Goal: Task Accomplishment & Management: Use online tool/utility

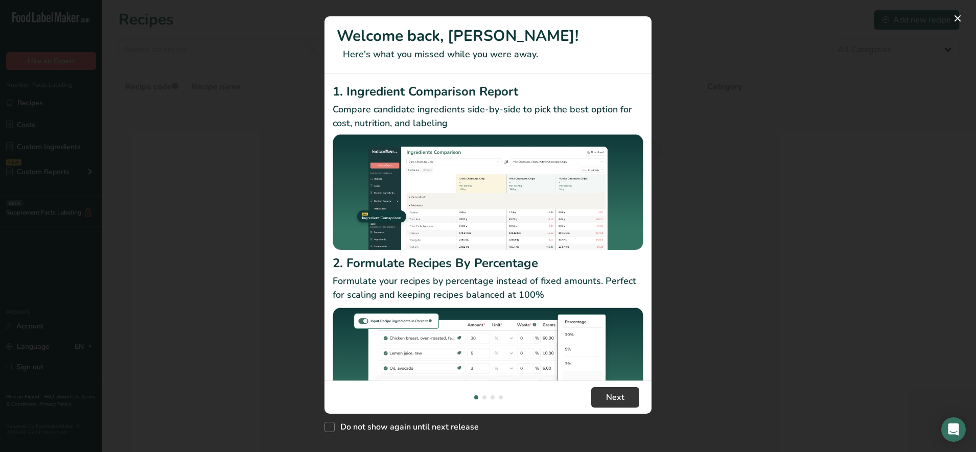
click at [615, 345] on img "New Features" at bounding box center [488, 367] width 311 height 123
click at [614, 394] on span "Next" at bounding box center [615, 397] width 18 height 12
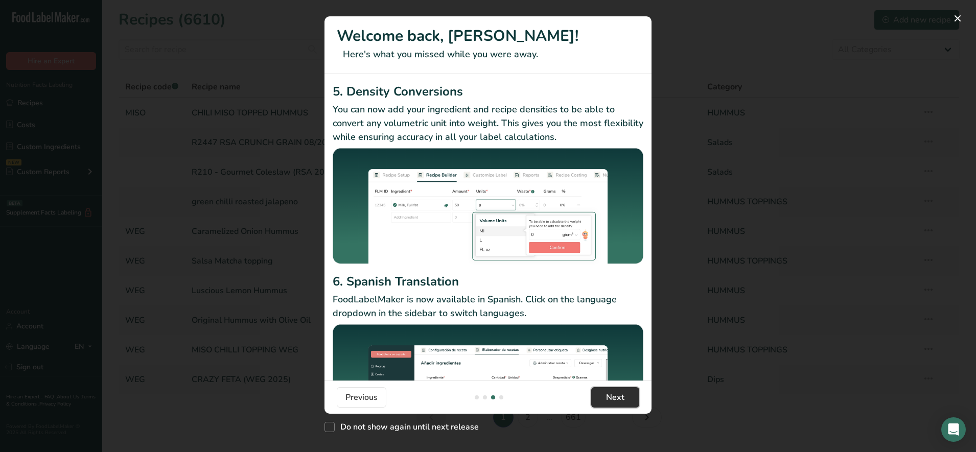
click at [614, 394] on span "Next" at bounding box center [615, 397] width 18 height 12
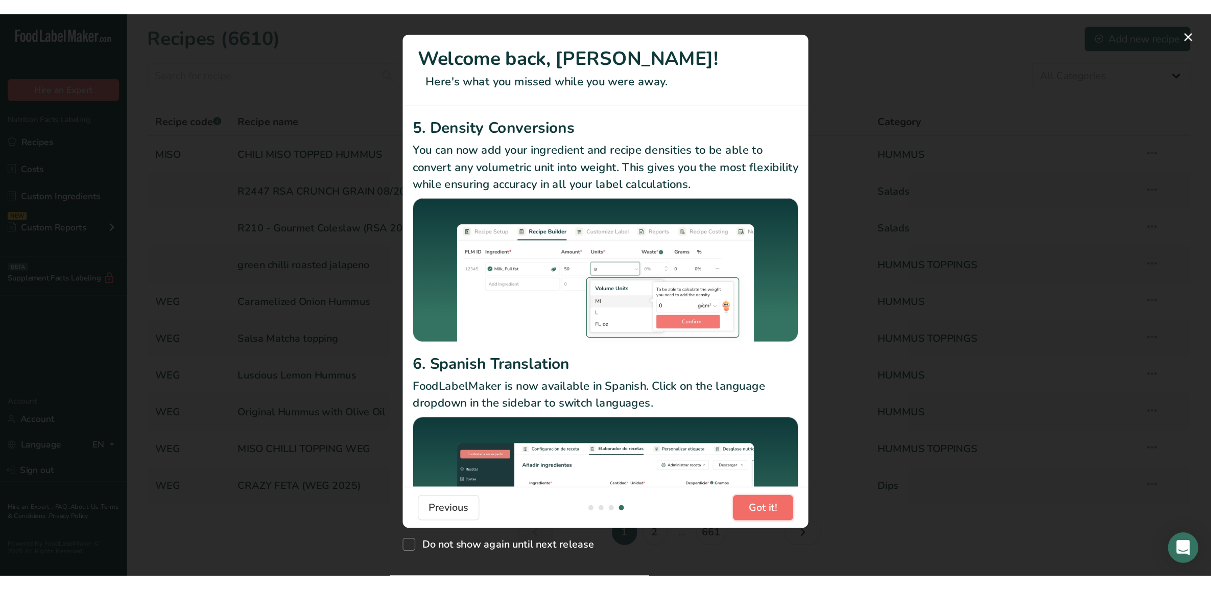
scroll to position [0, 981]
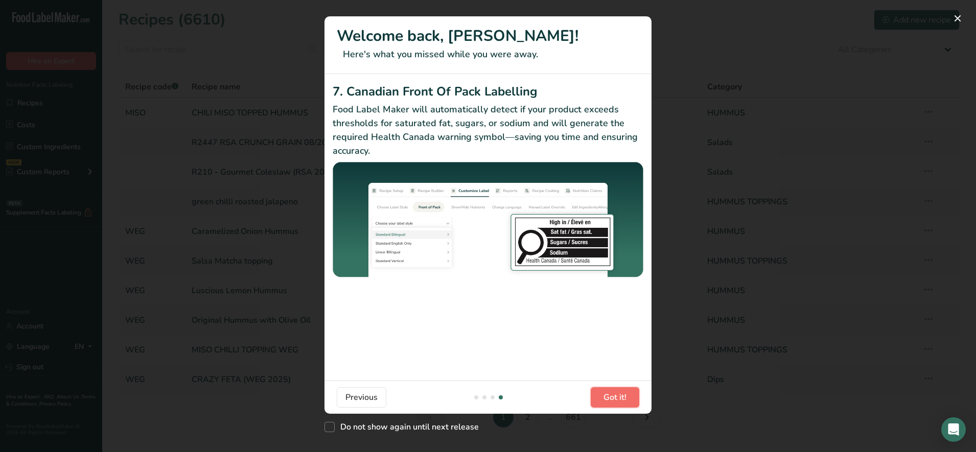
click at [614, 394] on span "Got it!" at bounding box center [614, 397] width 23 height 12
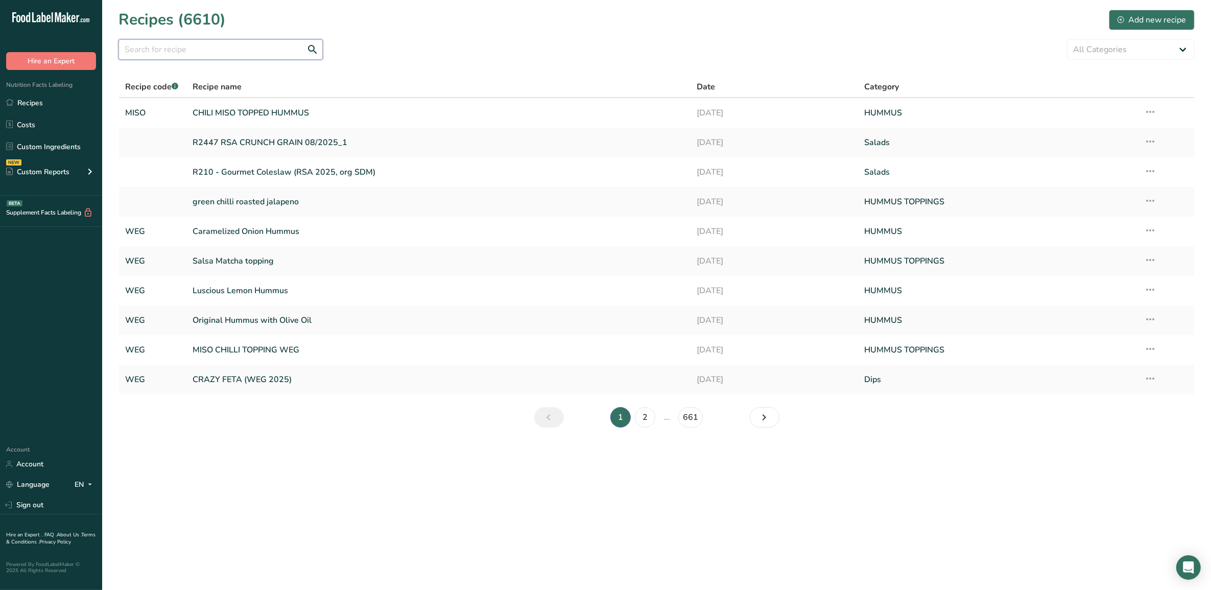
click at [228, 47] on input "text" at bounding box center [221, 49] width 204 height 20
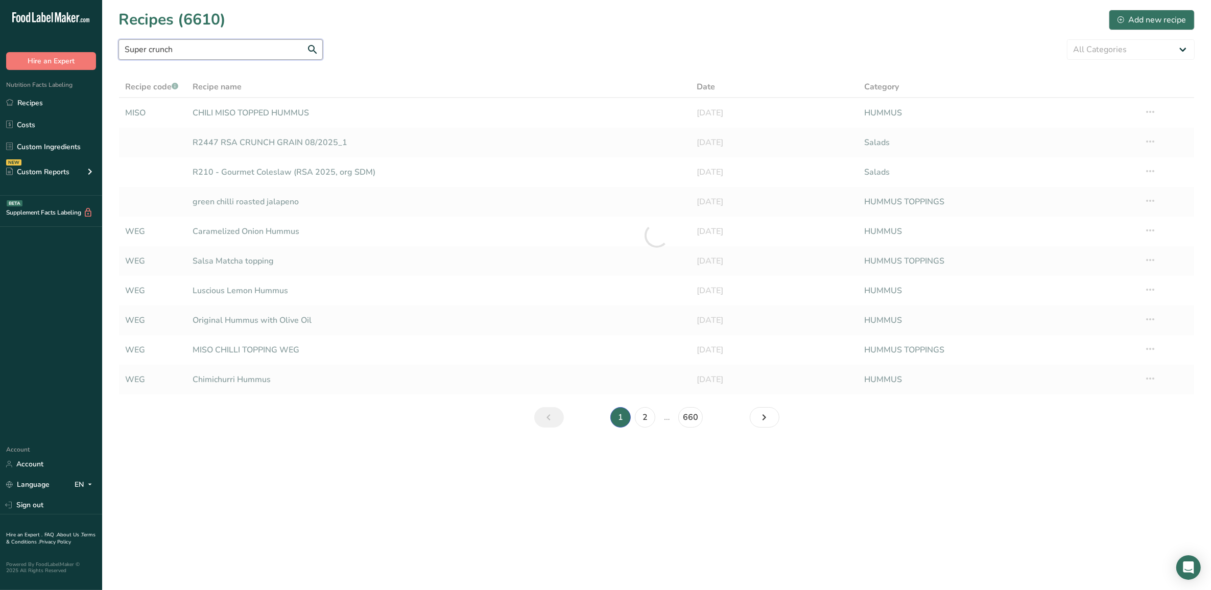
type input "Super crunch"
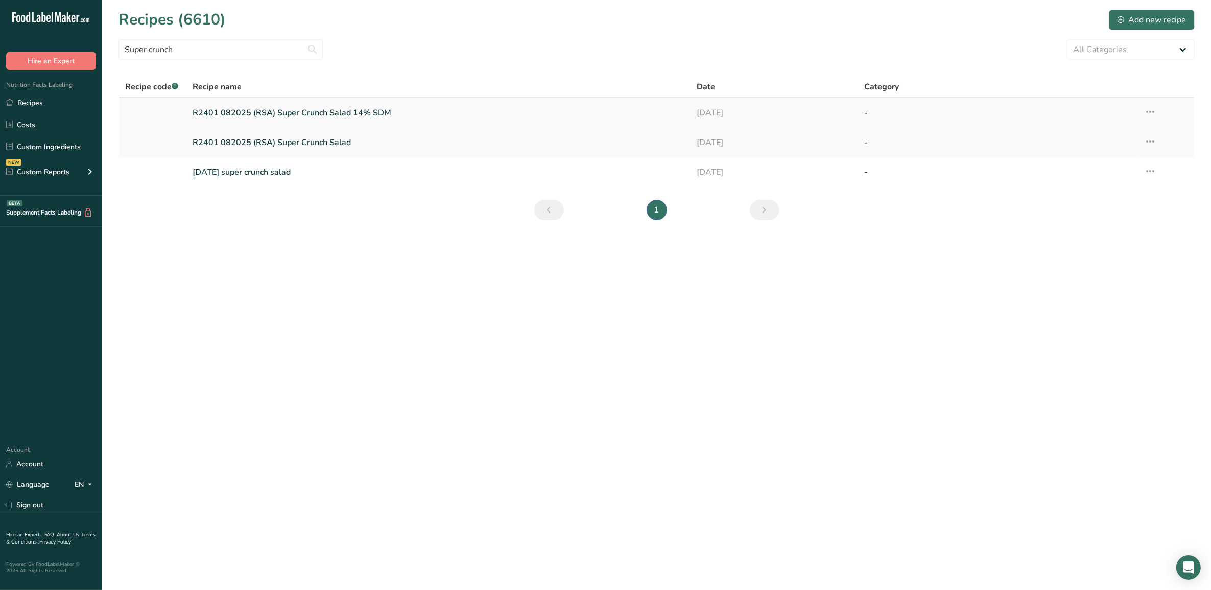
click at [356, 121] on link "R2401 082025 (RSA) Super Crunch Salad 14% SDM" at bounding box center [438, 112] width 491 height 21
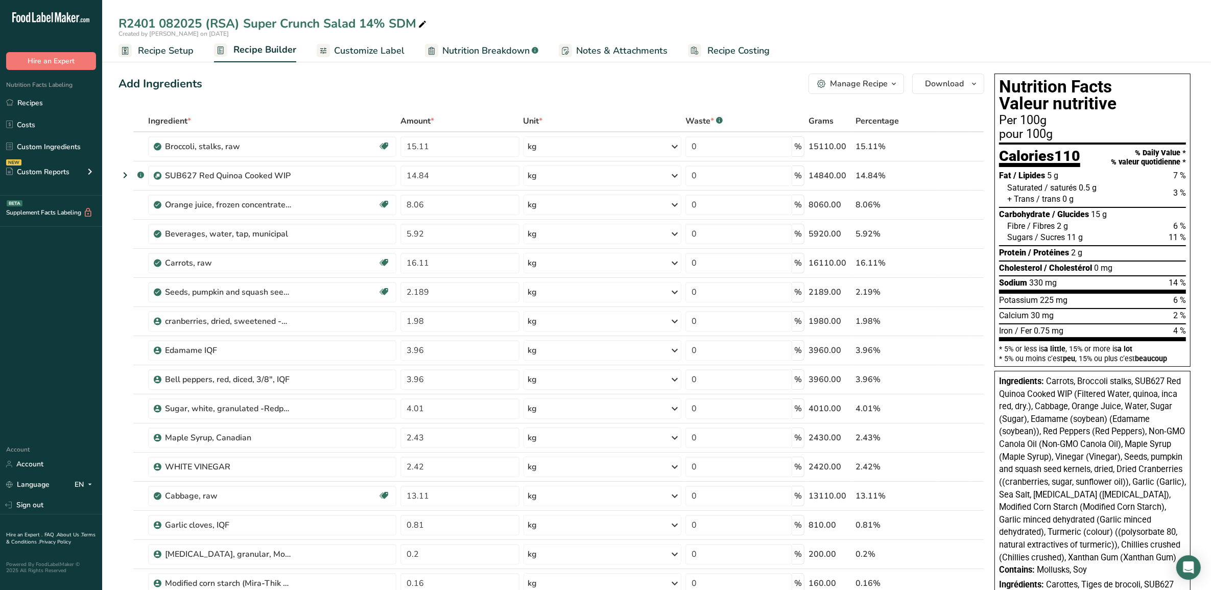
drag, startPoint x: 143, startPoint y: 47, endPoint x: 205, endPoint y: 90, distance: 75.2
click at [143, 47] on span "Recipe Setup" at bounding box center [166, 51] width 56 height 14
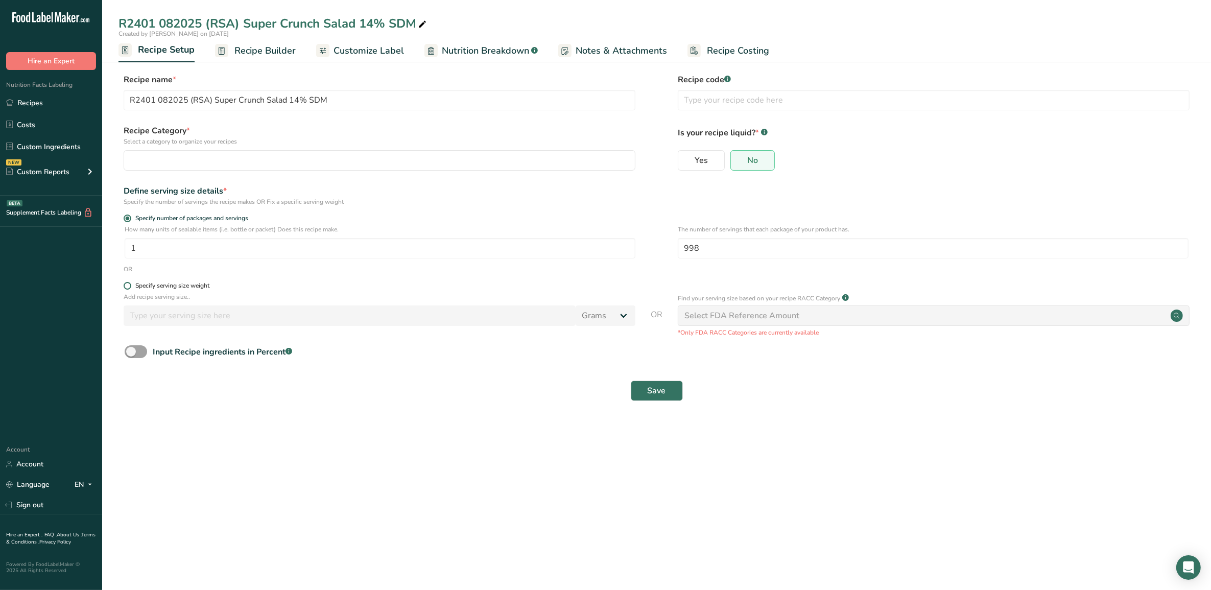
click at [128, 287] on span at bounding box center [128, 286] width 8 height 8
click at [128, 287] on input "Specify serving size weight" at bounding box center [127, 285] width 7 height 7
radio input "true"
radio input "false"
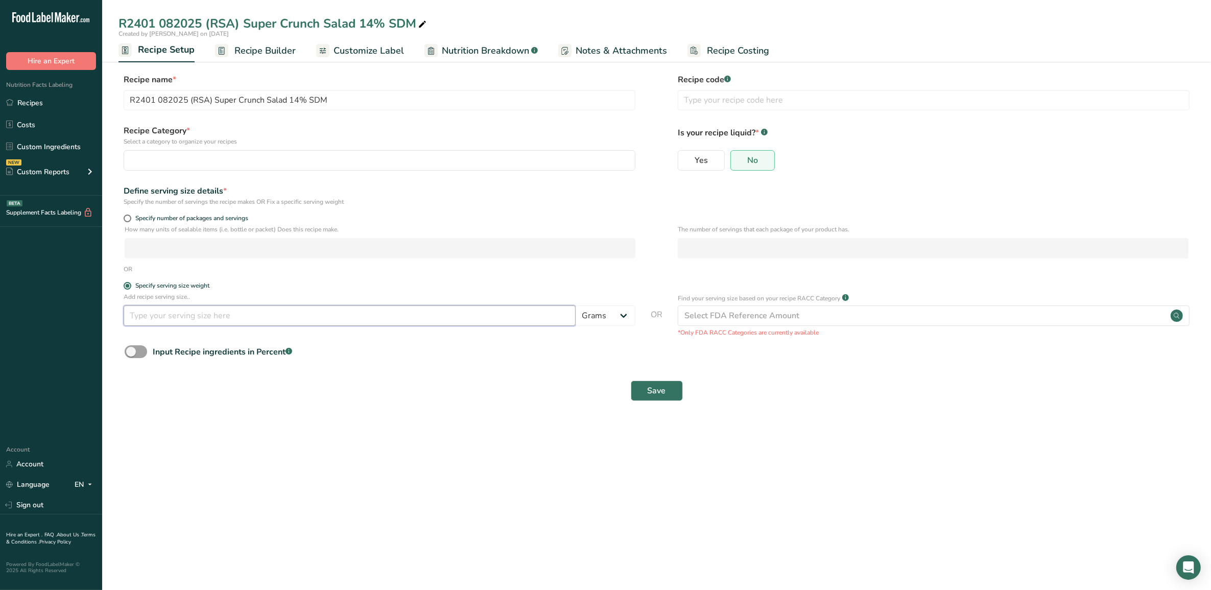
click at [183, 316] on input "number" at bounding box center [350, 315] width 452 height 20
type input "1"
drag, startPoint x: 173, startPoint y: 53, endPoint x: 180, endPoint y: 50, distance: 8.3
click at [173, 52] on span "Recipe Setup" at bounding box center [166, 50] width 57 height 14
click at [373, 52] on span "Customize Label" at bounding box center [369, 51] width 70 height 14
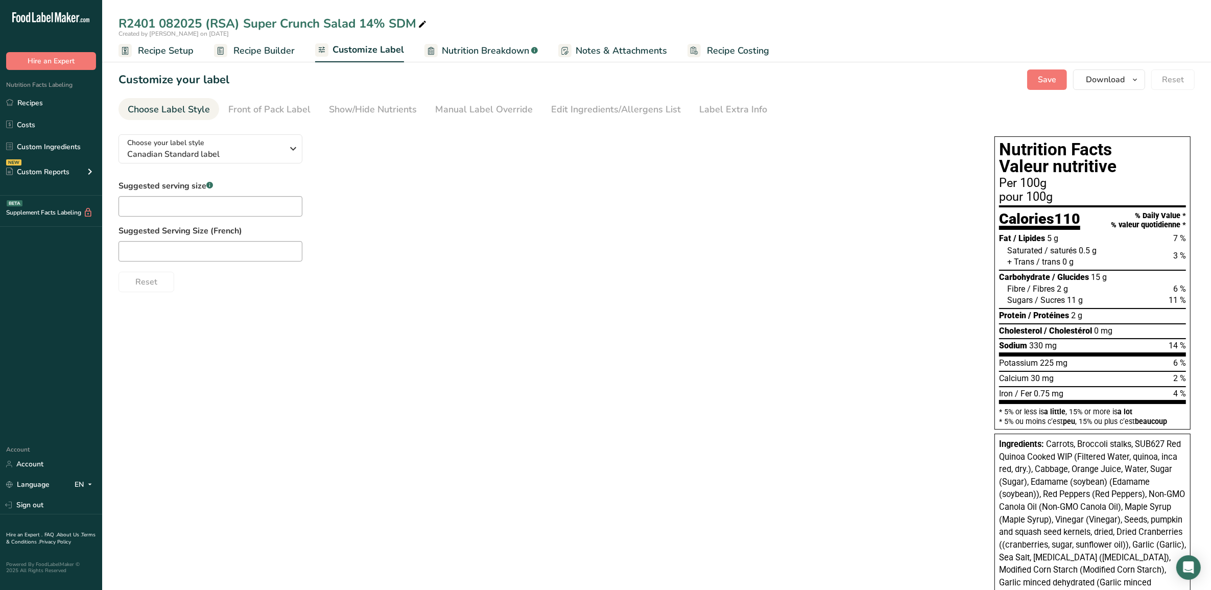
click at [975, 315] on span "/ Protéines" at bounding box center [1048, 316] width 41 height 10
click at [975, 288] on span "2 g" at bounding box center [1062, 289] width 11 height 10
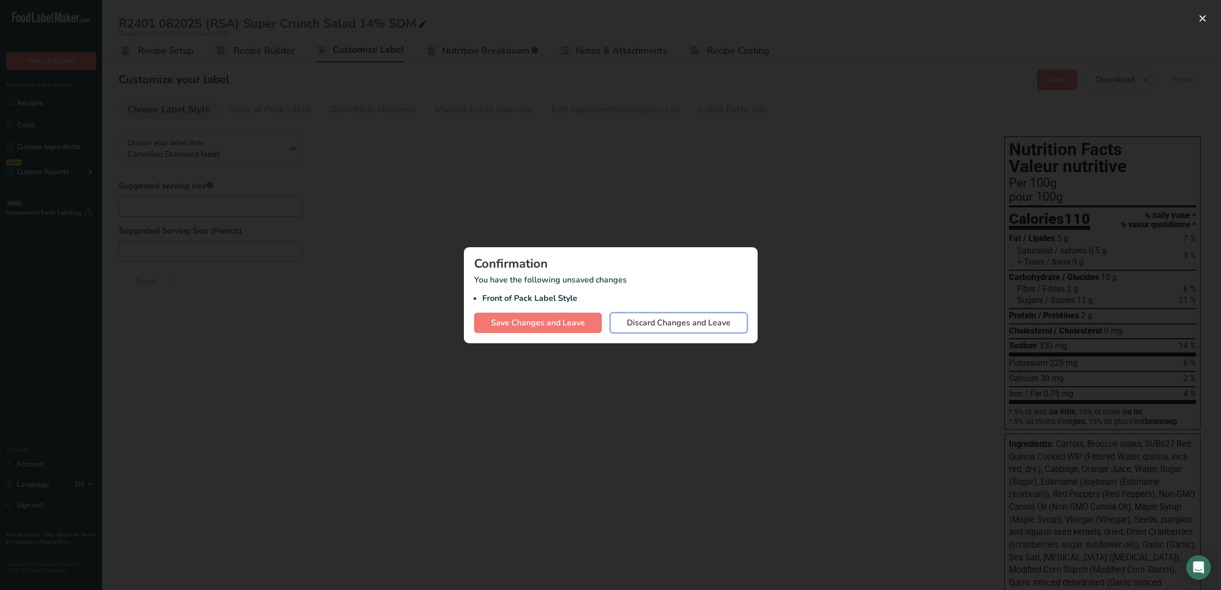
click at [661, 327] on span "Discard Changes and Leave" at bounding box center [679, 323] width 104 height 12
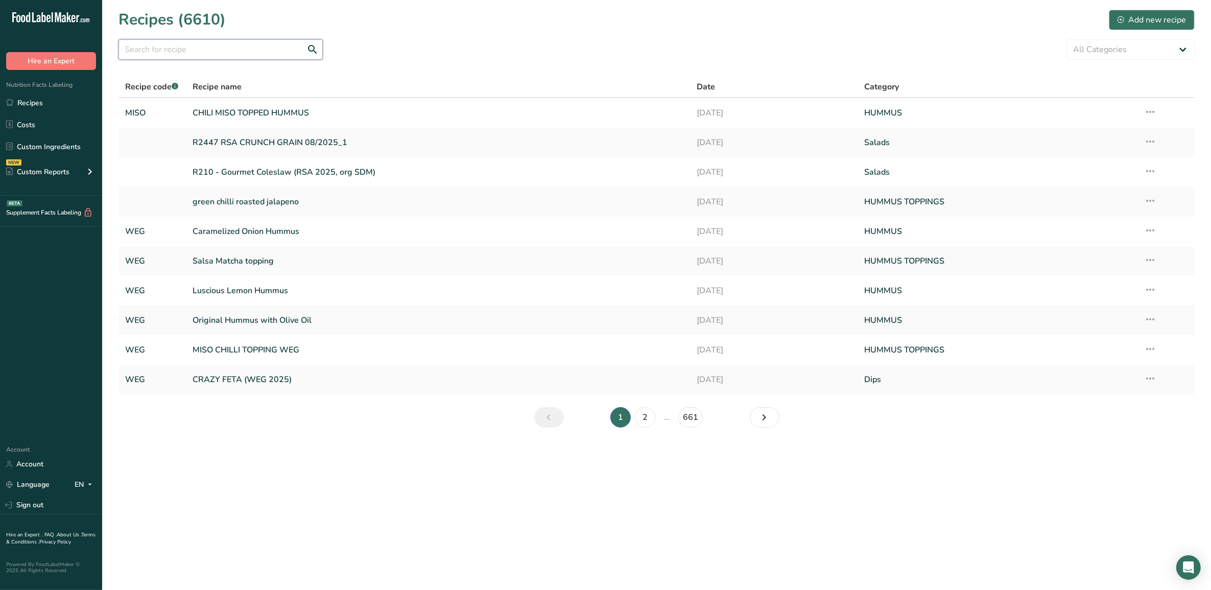
click at [174, 58] on input "text" at bounding box center [221, 49] width 204 height 20
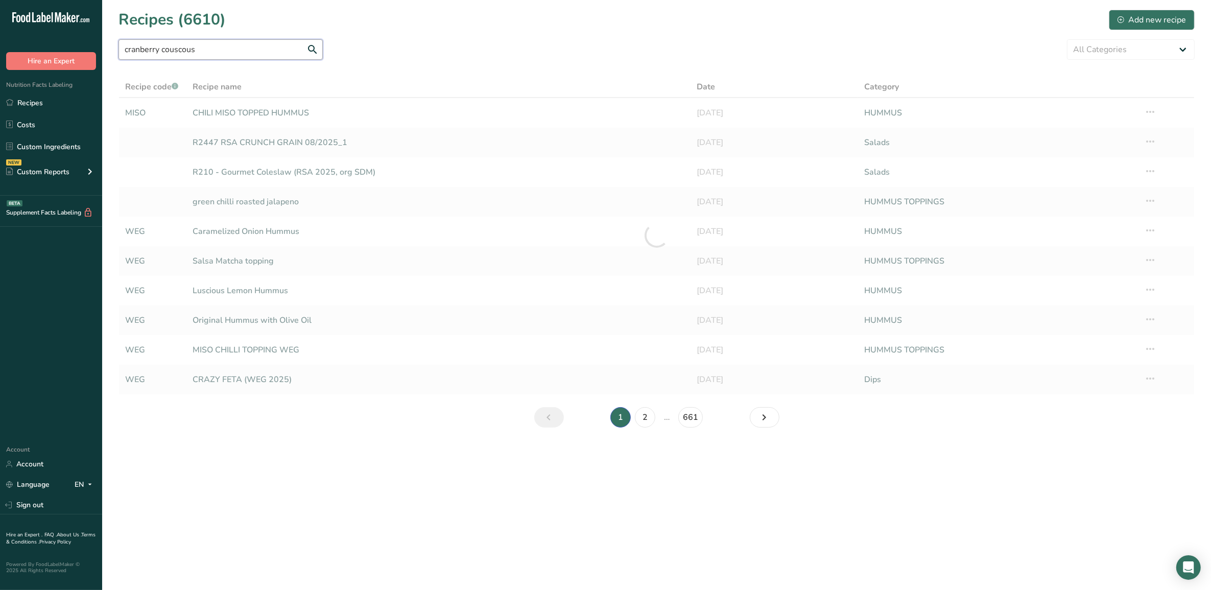
type input "cranberry couscous"
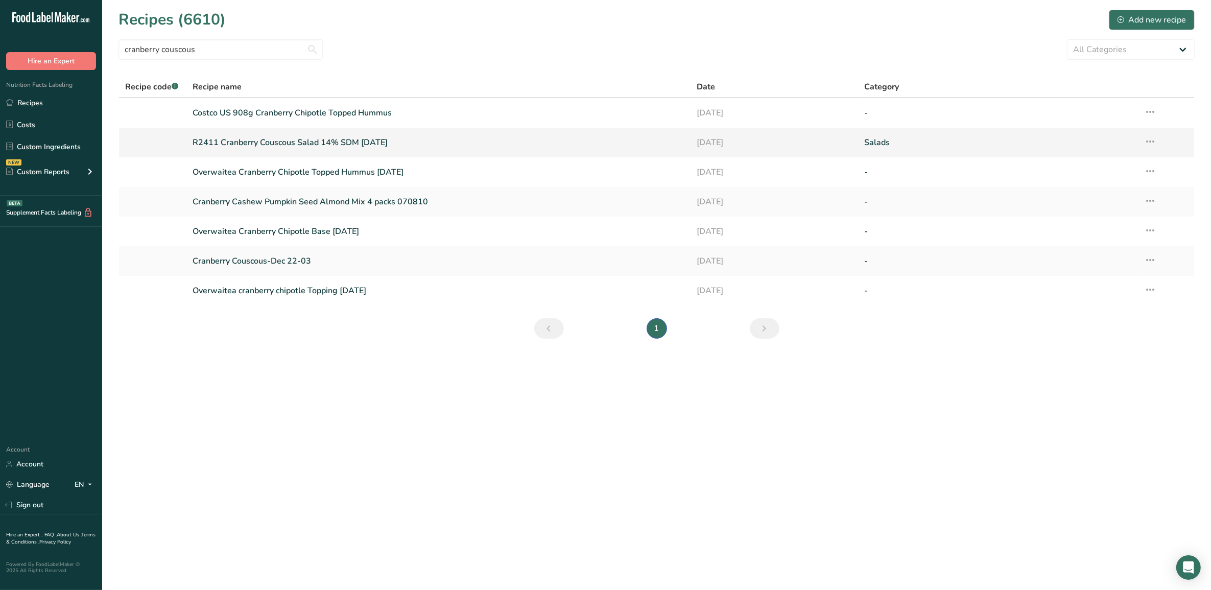
click at [369, 146] on link "R2411 Cranberry Couscous Salad 14% SDM 08/14/2025" at bounding box center [438, 142] width 491 height 21
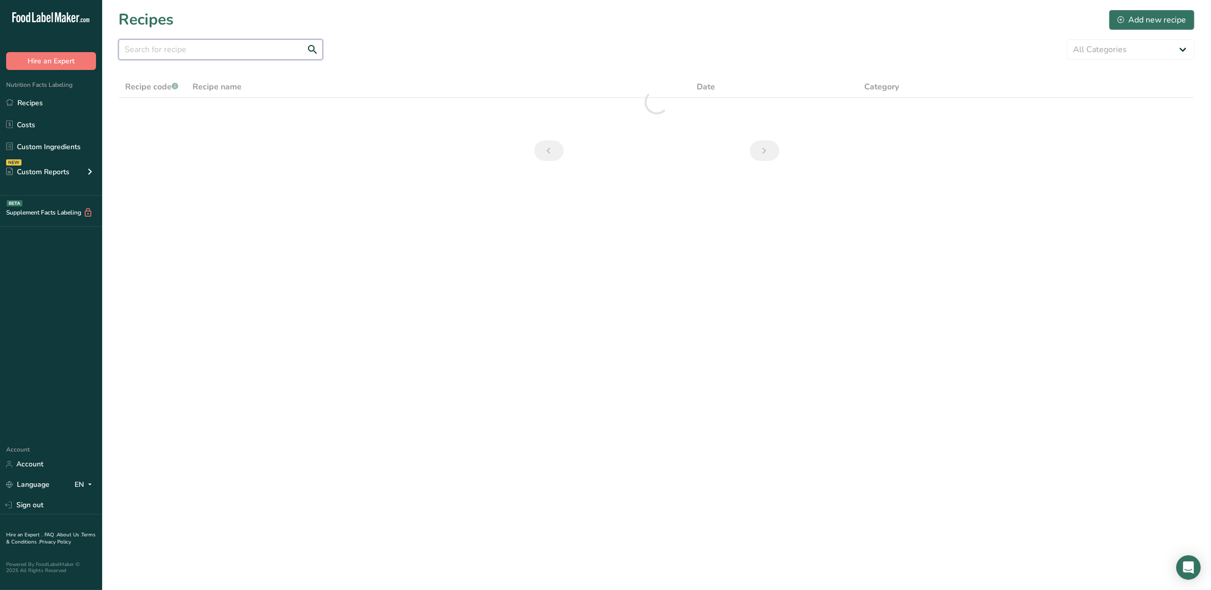
click at [191, 54] on input "text" at bounding box center [221, 49] width 204 height 20
click at [223, 52] on input "Three grain sesame" at bounding box center [221, 49] width 204 height 20
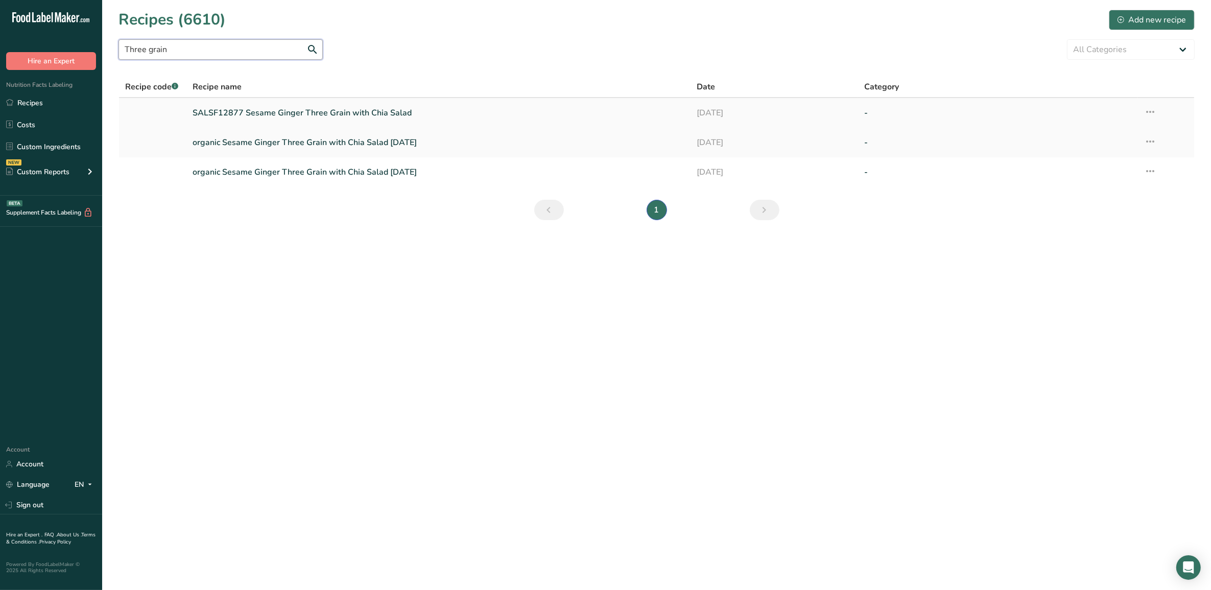
type input "Three grain"
click at [272, 110] on link "SALSF12877 Sesame Ginger Three Grain with Chia Salad" at bounding box center [438, 112] width 491 height 21
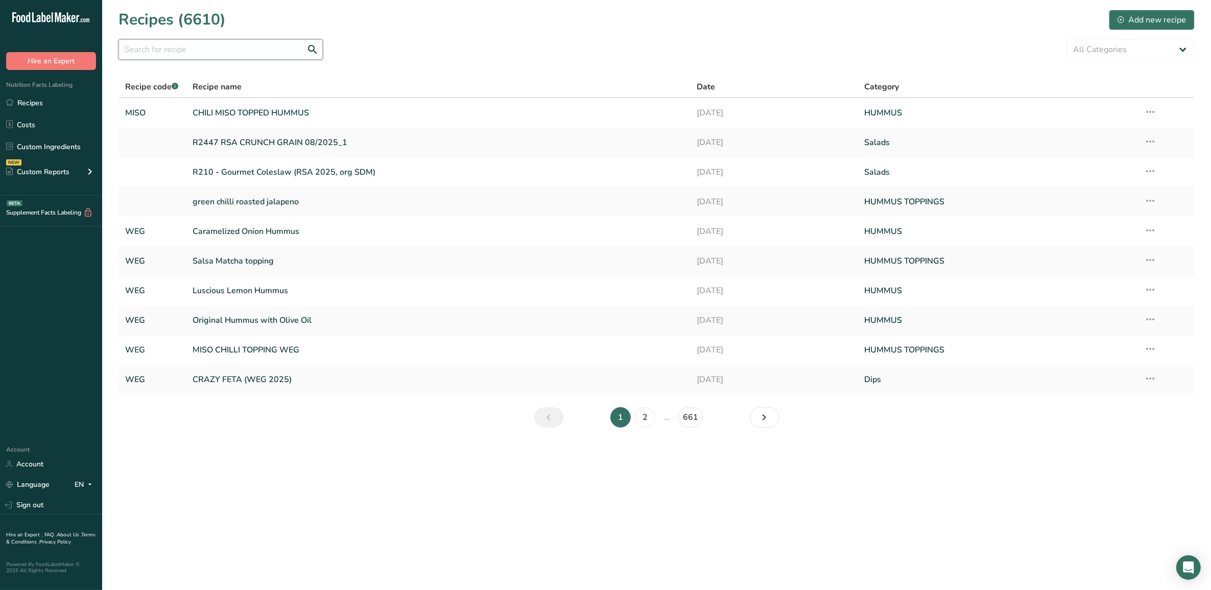
click at [176, 50] on input "text" at bounding box center [221, 49] width 204 height 20
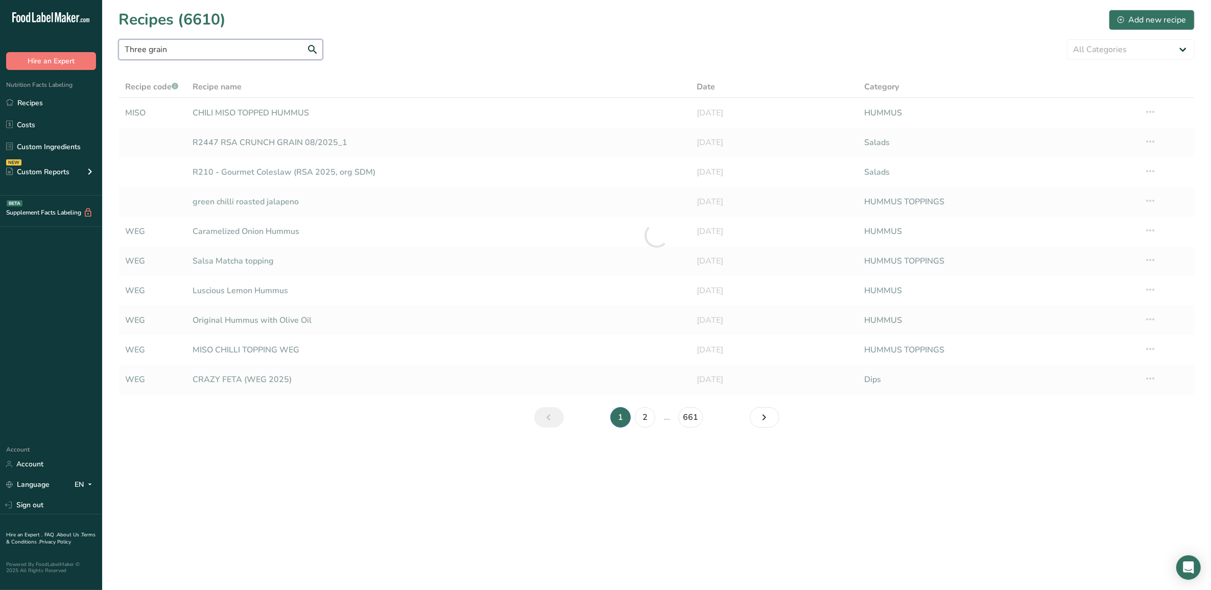
type input "Three grain"
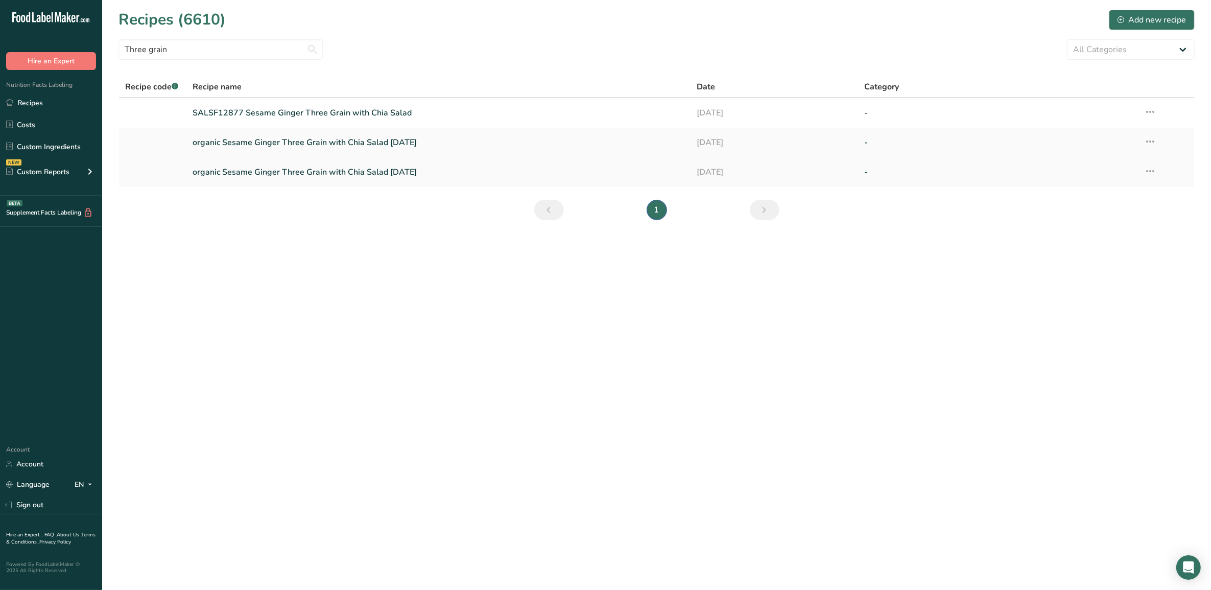
click at [335, 174] on link "organic Sesame Ginger Three Grain with Chia Salad April 4, 2017" at bounding box center [438, 171] width 491 height 21
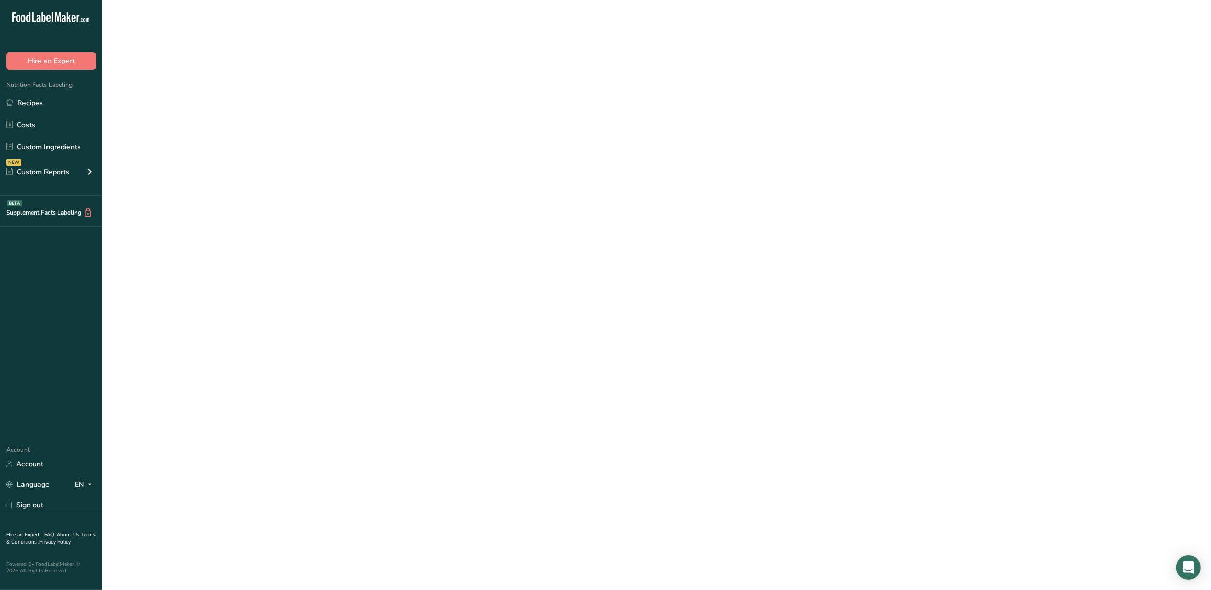
click at [335, 174] on link "organic Sesame Ginger Three Grain with Chia Salad April 4, 2017" at bounding box center [438, 171] width 491 height 21
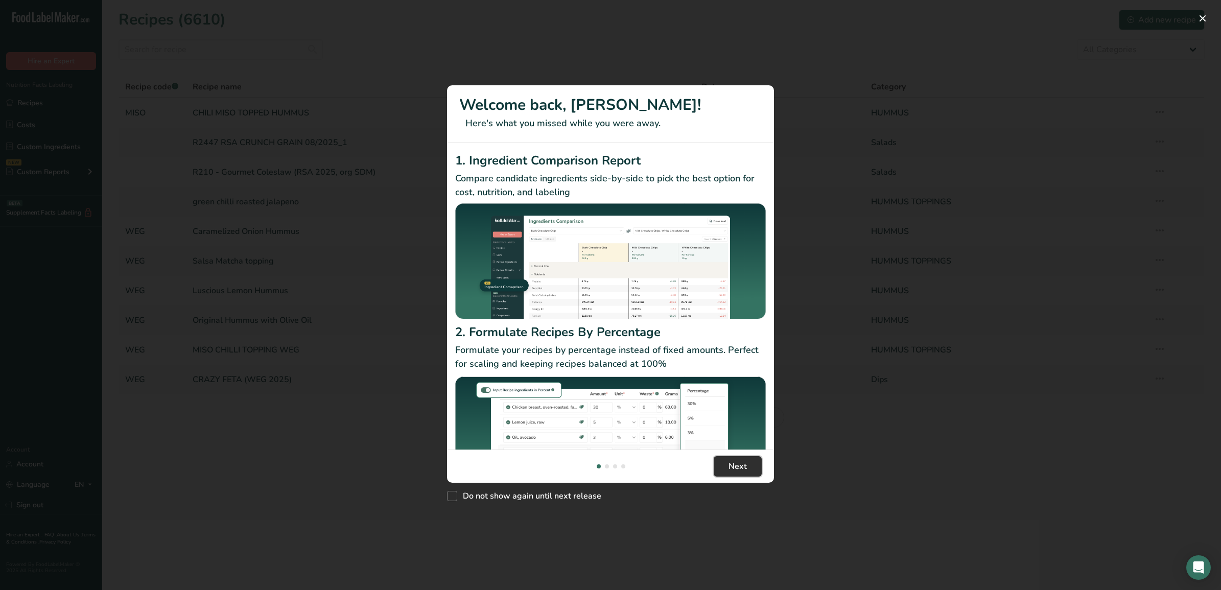
click at [733, 466] on span "Next" at bounding box center [737, 466] width 18 height 12
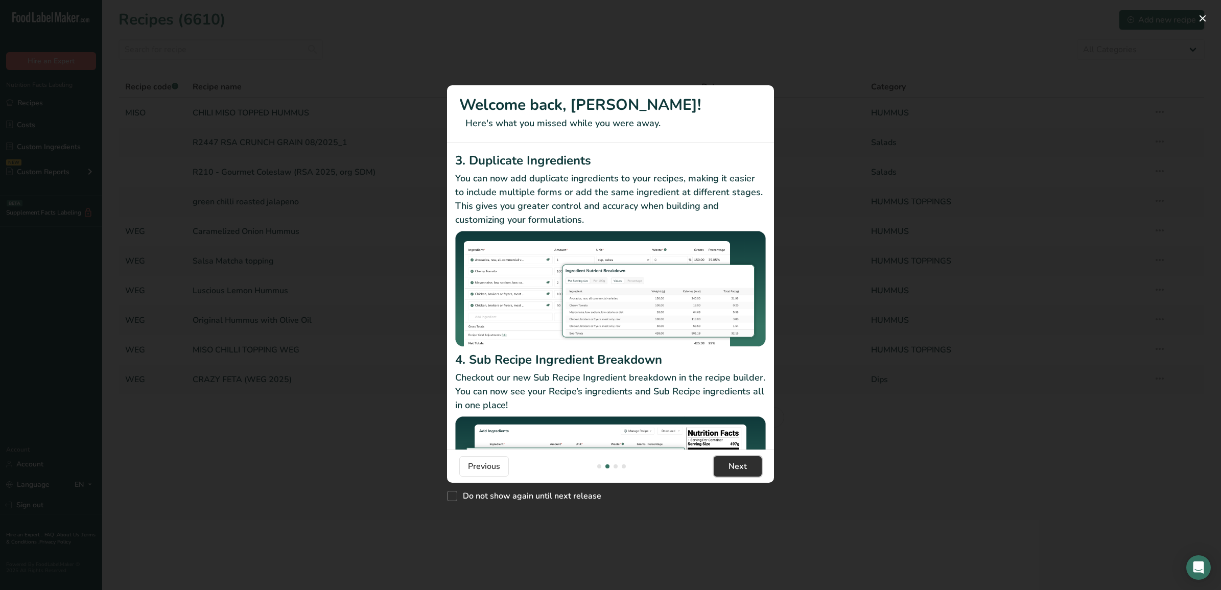
click at [733, 466] on span "Next" at bounding box center [737, 466] width 18 height 12
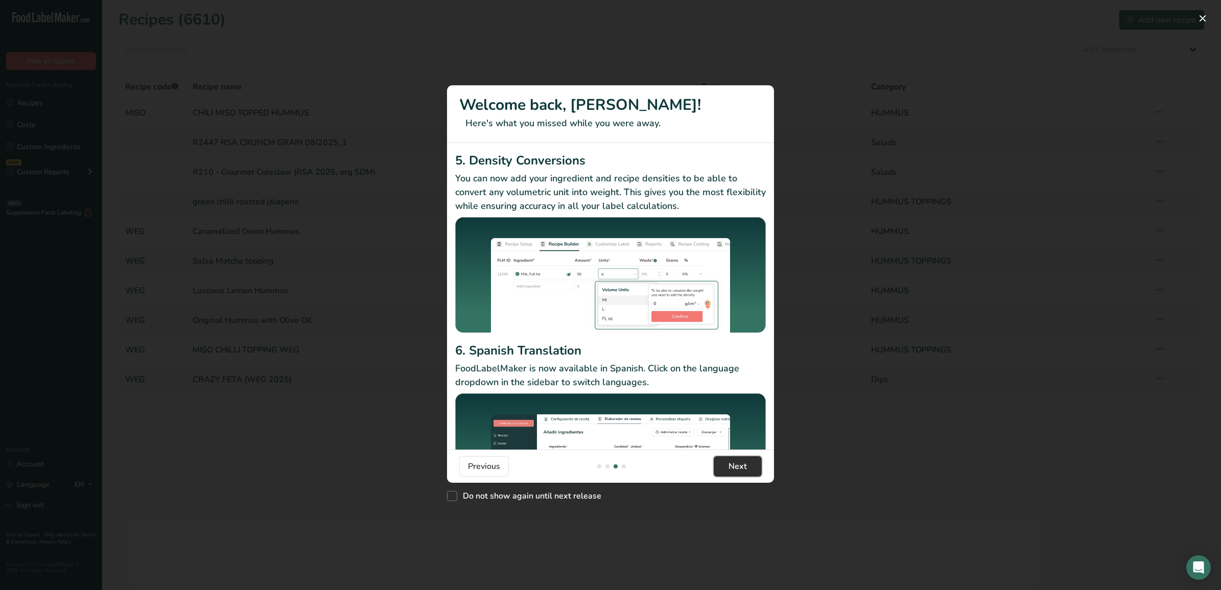
click at [733, 466] on span "Next" at bounding box center [737, 466] width 18 height 12
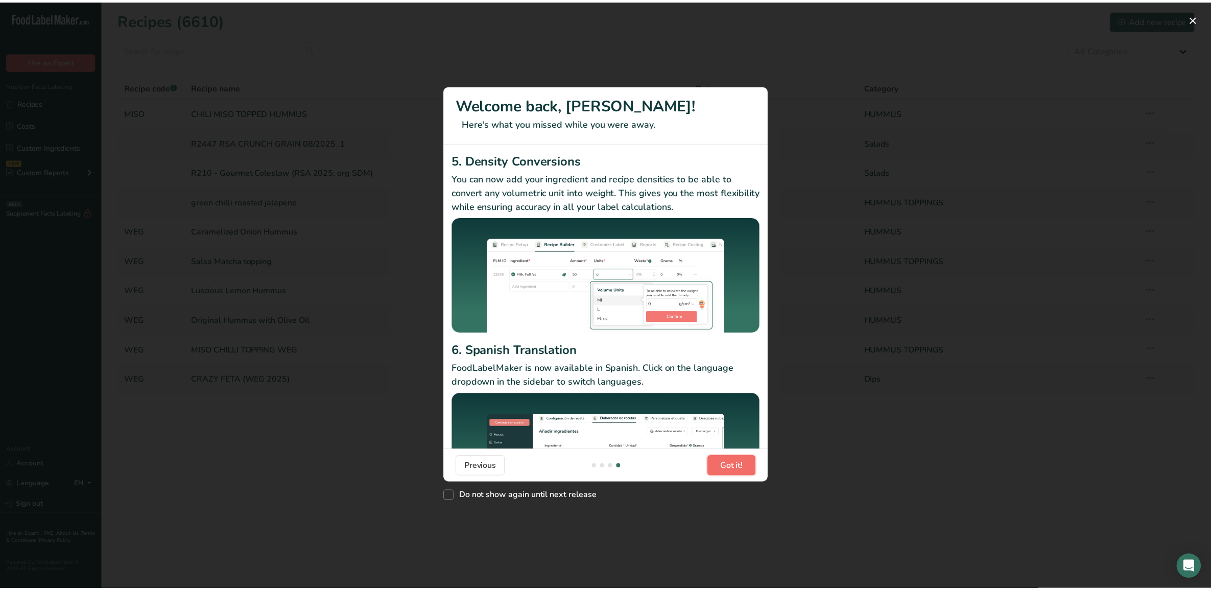
scroll to position [0, 981]
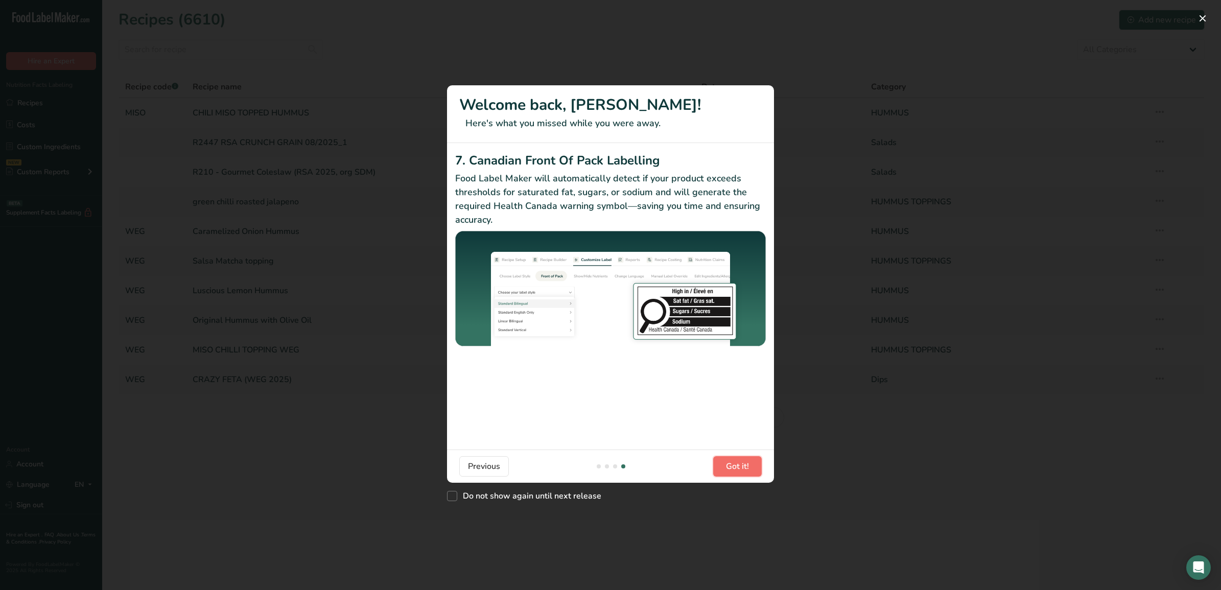
click at [733, 466] on span "Got it!" at bounding box center [737, 466] width 23 height 12
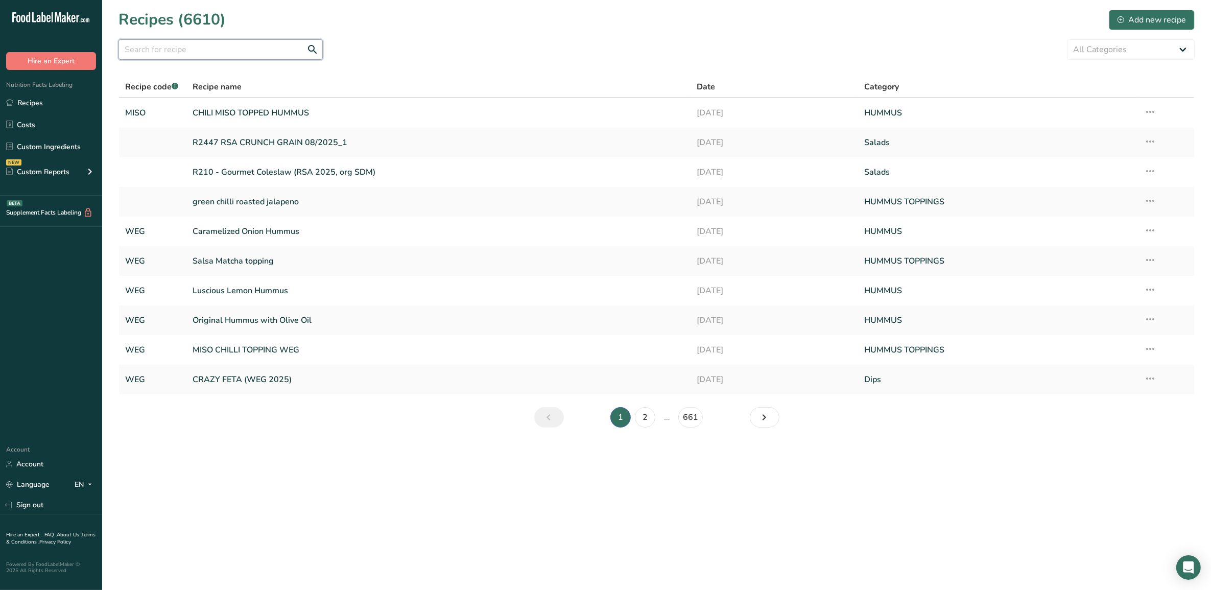
click at [233, 49] on input "text" at bounding box center [221, 49] width 204 height 20
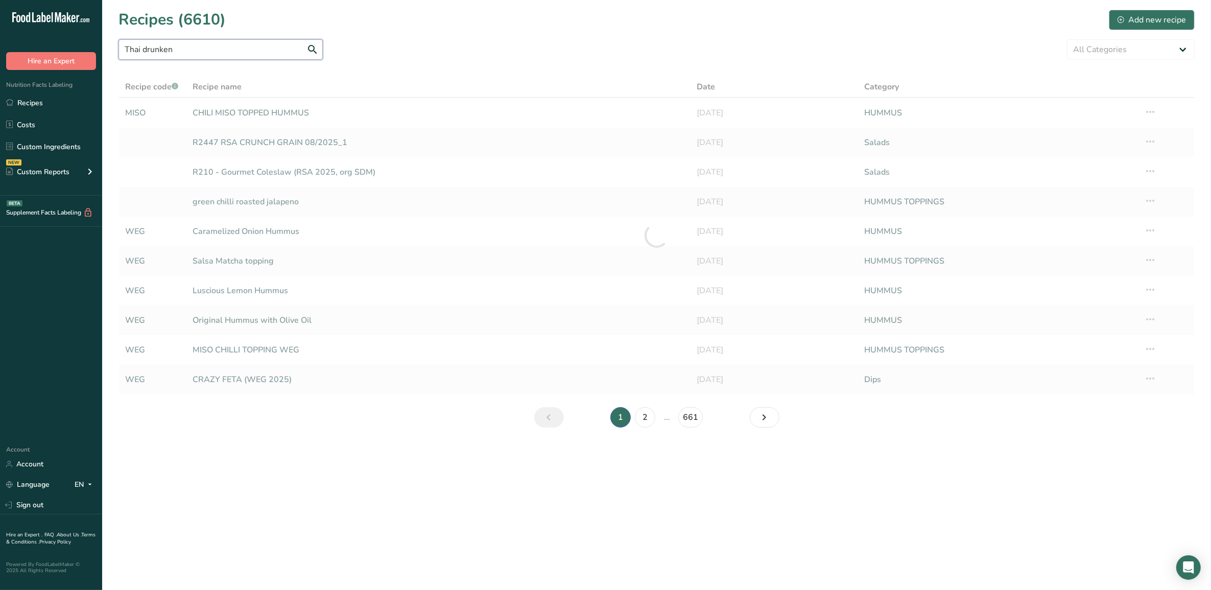
type input "Thai drunken"
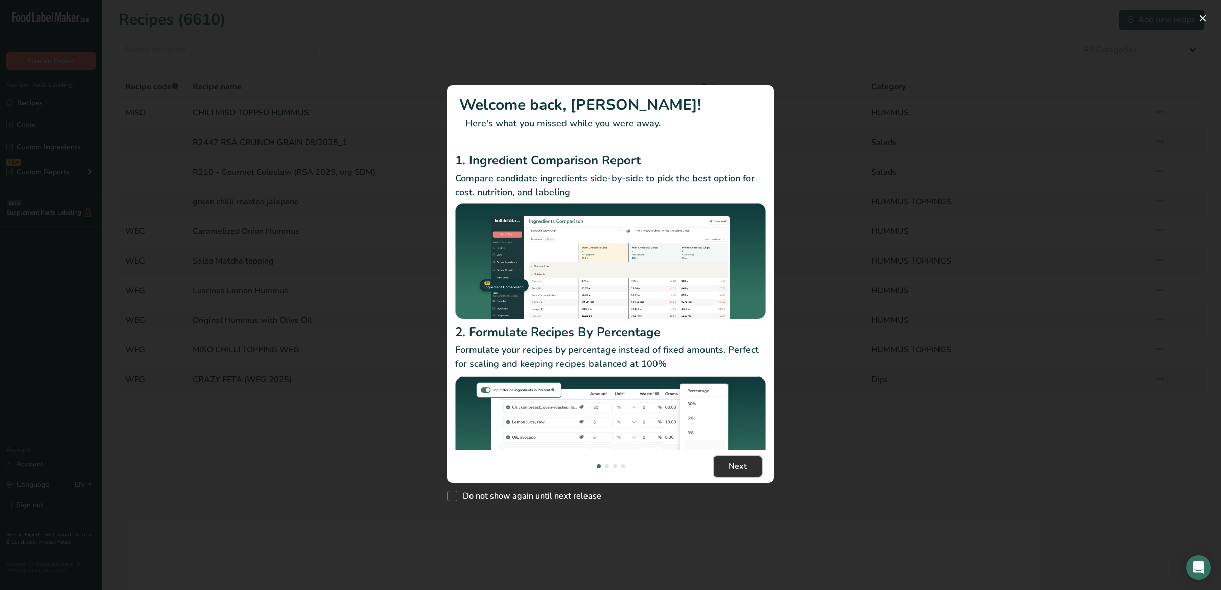
click at [740, 461] on span "Next" at bounding box center [737, 466] width 18 height 12
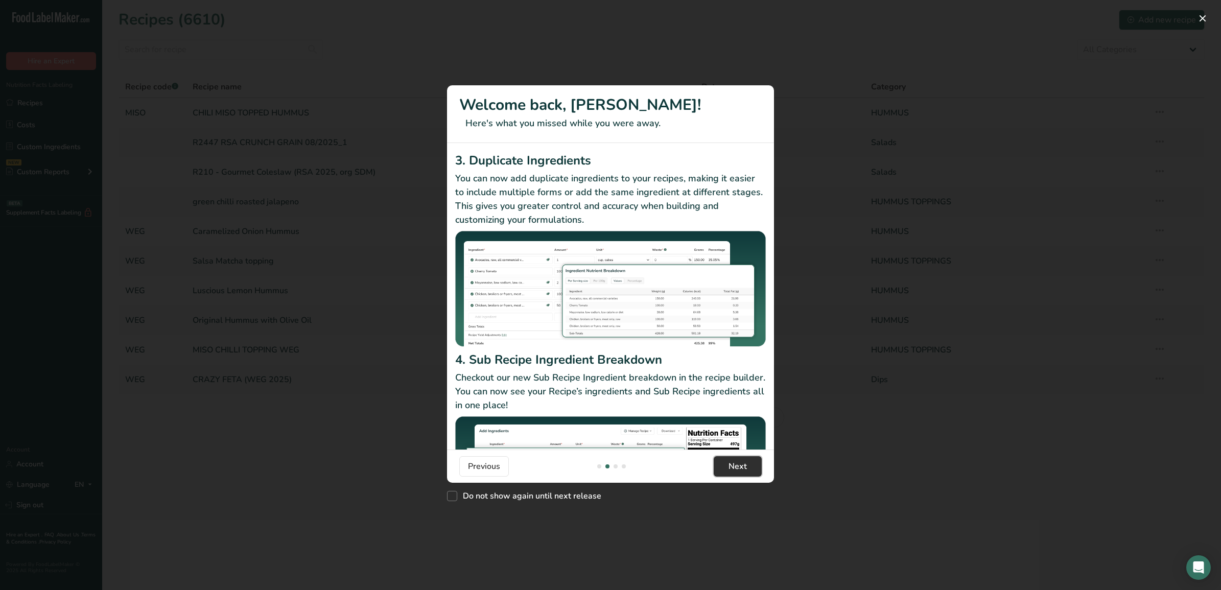
click at [740, 461] on span "Next" at bounding box center [737, 466] width 18 height 12
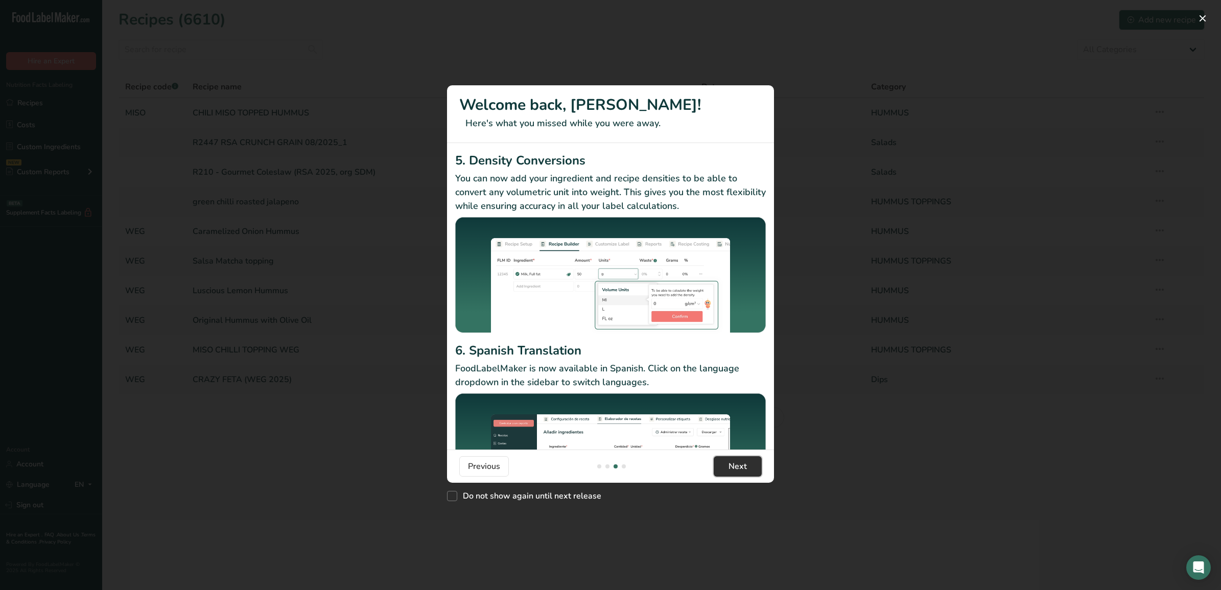
click at [739, 463] on span "Next" at bounding box center [737, 466] width 18 height 12
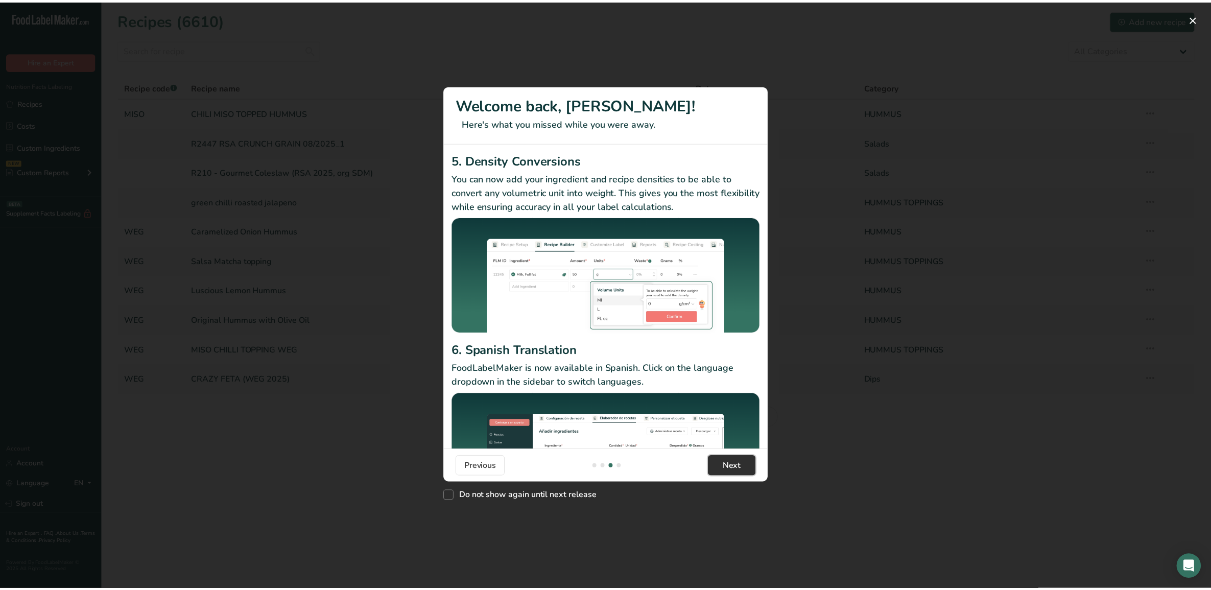
scroll to position [0, 981]
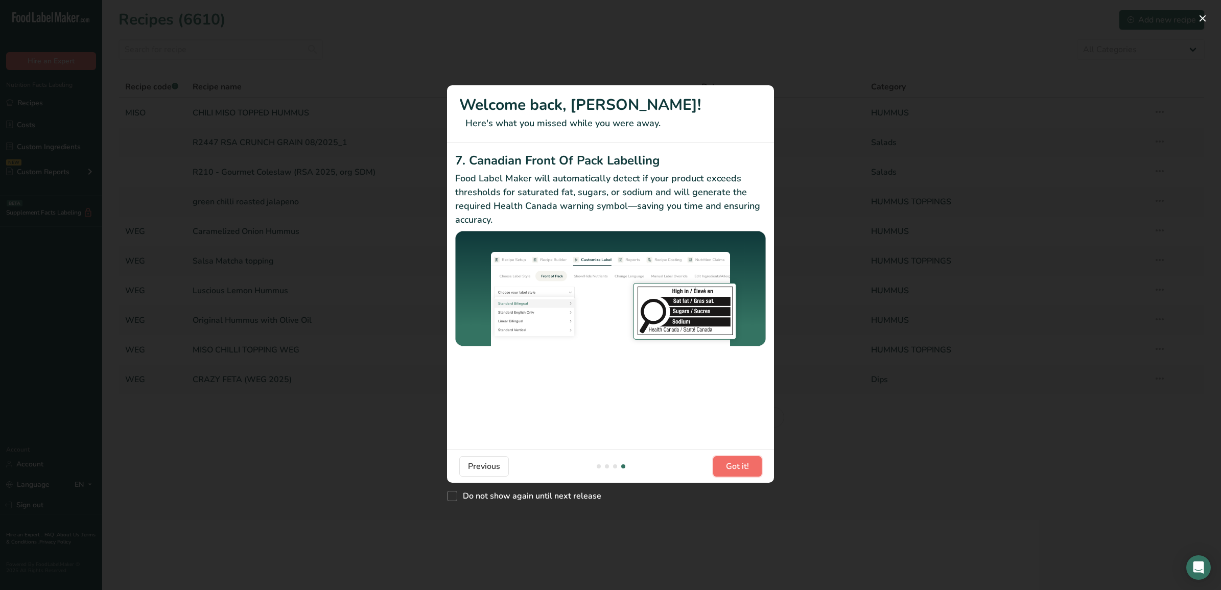
click at [739, 463] on span "Got it!" at bounding box center [737, 466] width 23 height 12
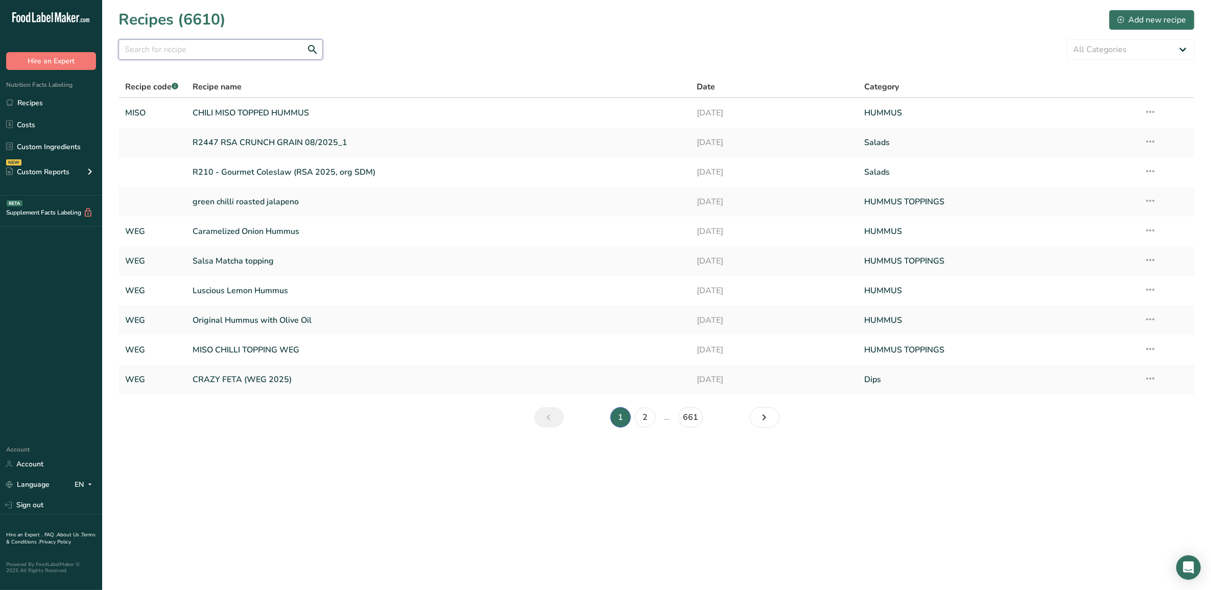
click at [216, 49] on input "text" at bounding box center [221, 49] width 204 height 20
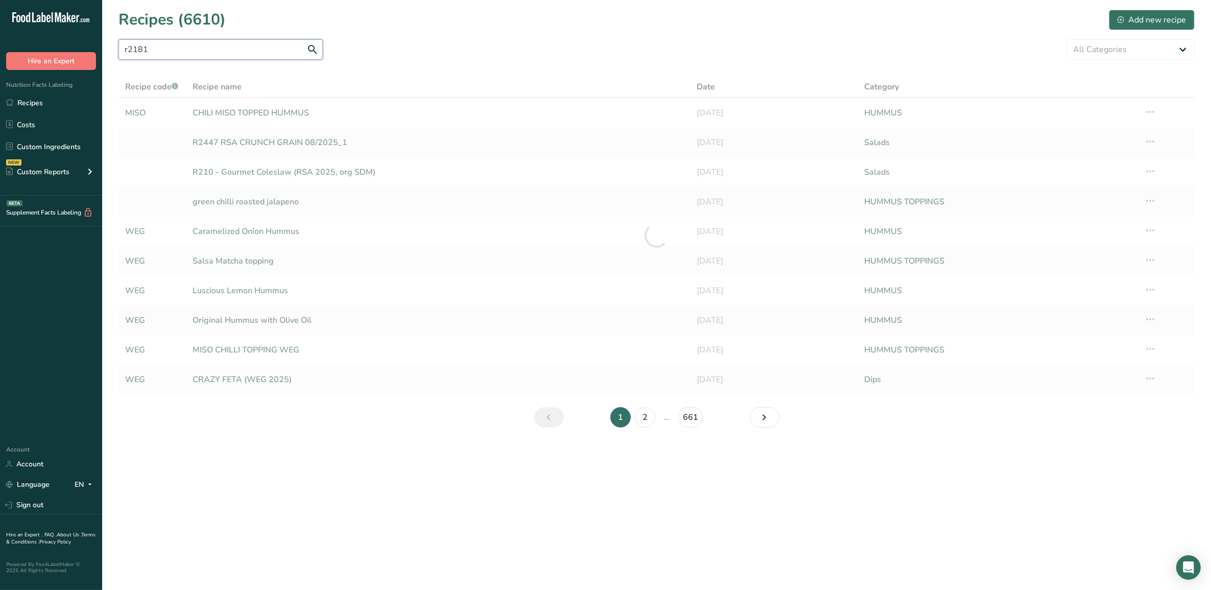
type input "r2181"
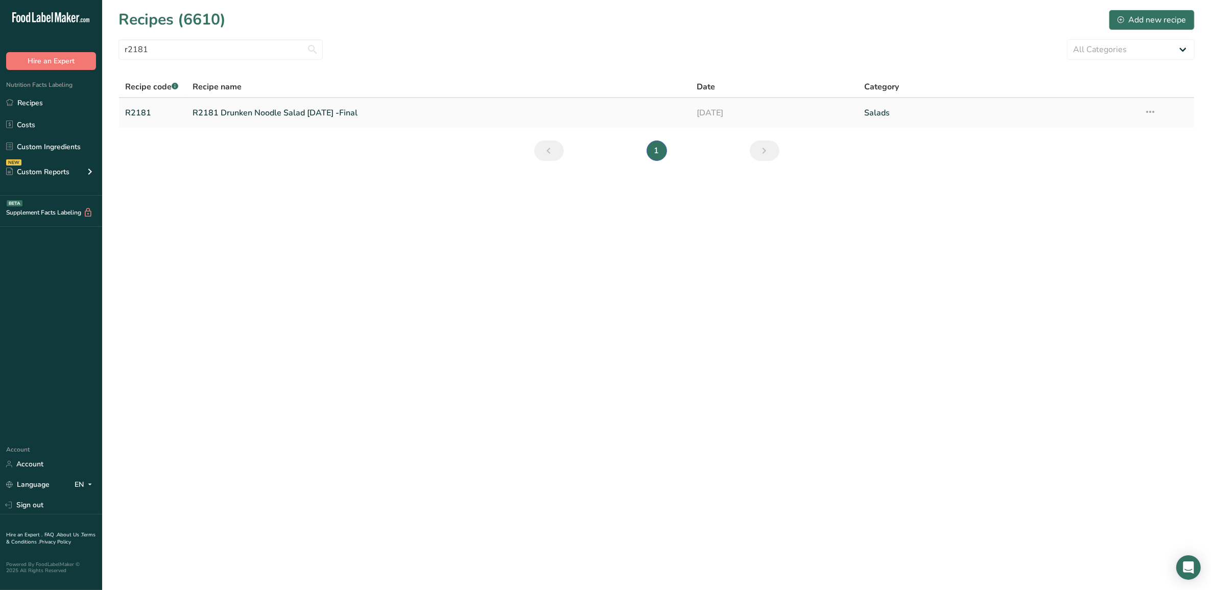
click at [328, 118] on link "R2181 Drunken Noodle Salad March 19, 2020 -Final" at bounding box center [438, 112] width 491 height 21
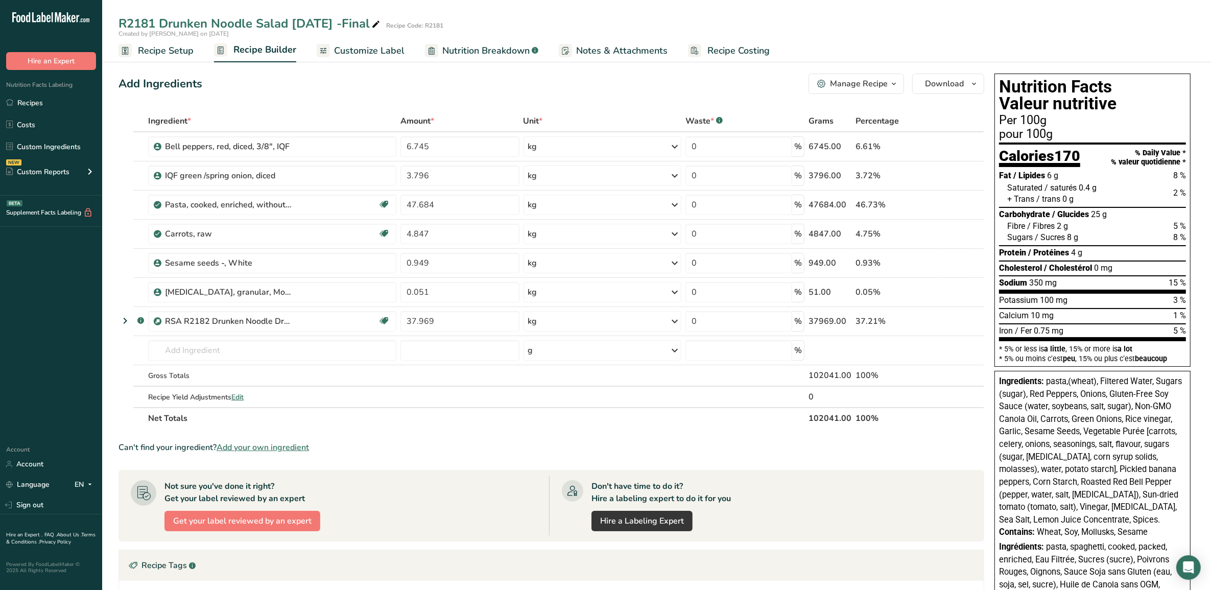
drag, startPoint x: 169, startPoint y: 50, endPoint x: 345, endPoint y: 433, distance: 421.7
click at [169, 50] on span "Recipe Setup" at bounding box center [166, 51] width 56 height 14
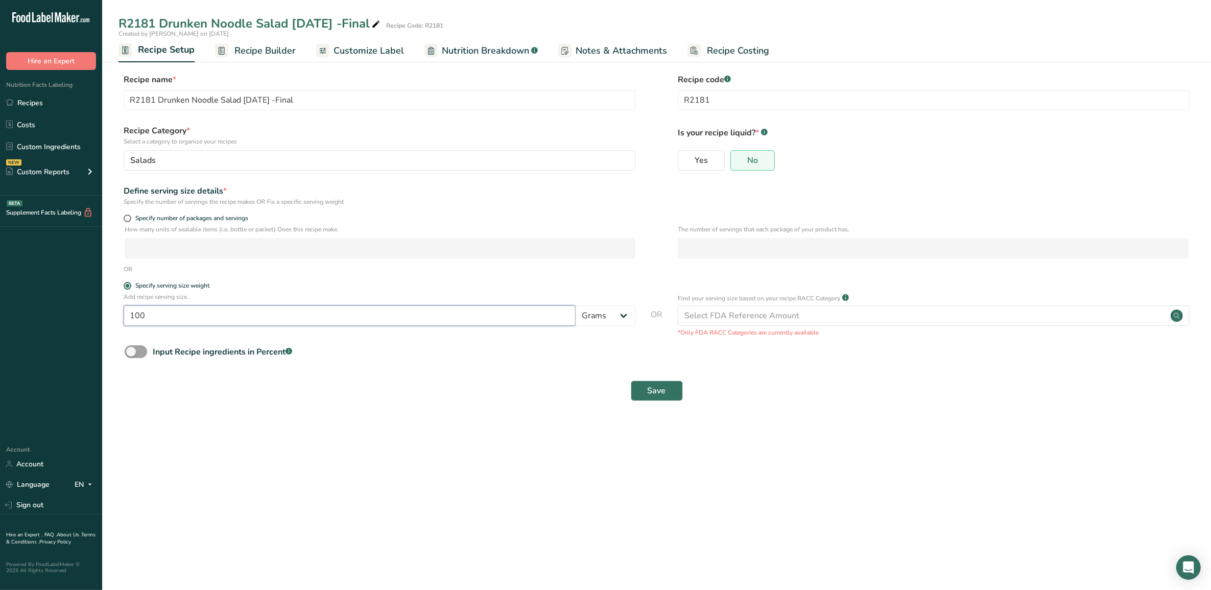
click at [171, 313] on input "100" at bounding box center [350, 315] width 452 height 20
type input "140"
click at [164, 439] on main "R2181 Drunken Noodle Salad March 19, 2020 -Final Recipe Code: R2181 Created by …" at bounding box center [605, 295] width 1211 height 590
click at [651, 395] on span "Save" at bounding box center [657, 391] width 18 height 12
